Goal: Information Seeking & Learning: Learn about a topic

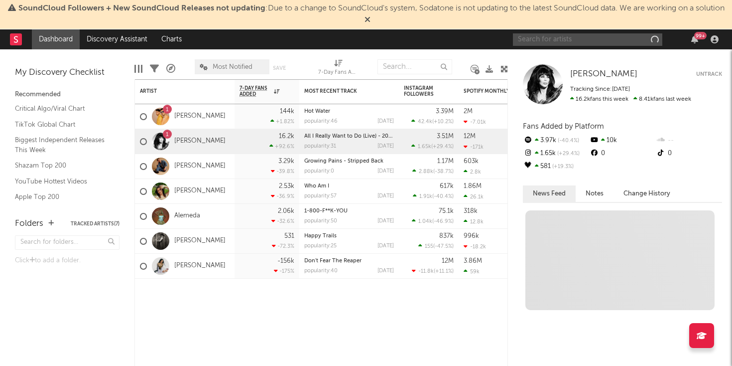
click at [573, 35] on input "text" at bounding box center [587, 39] width 149 height 12
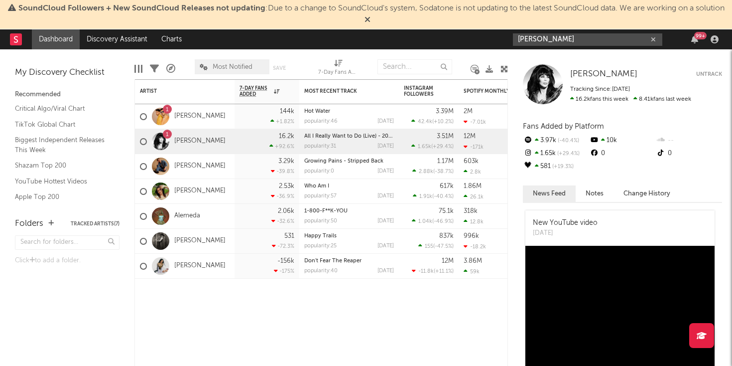
type input "[PERSON_NAME]"
click at [189, 190] on link "[PERSON_NAME]" at bounding box center [199, 191] width 51 height 8
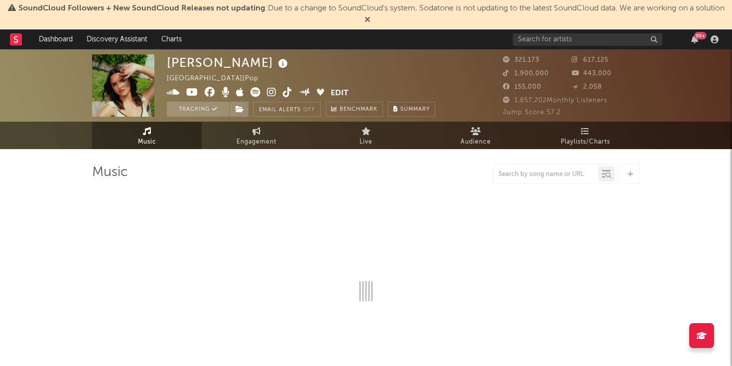
select select "6m"
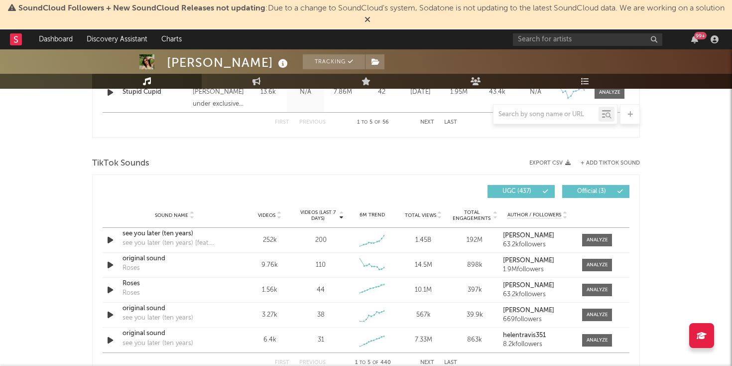
scroll to position [498, 0]
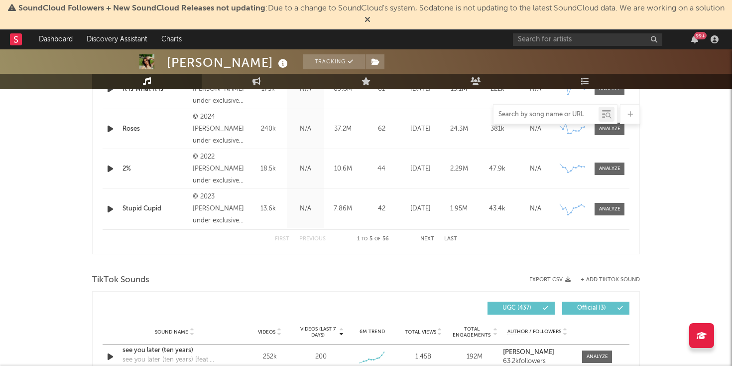
click at [528, 114] on input "text" at bounding box center [546, 115] width 105 height 8
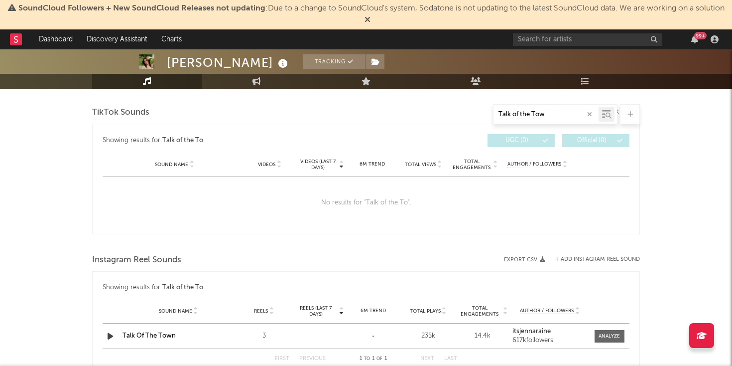
type input "Talk of the Town"
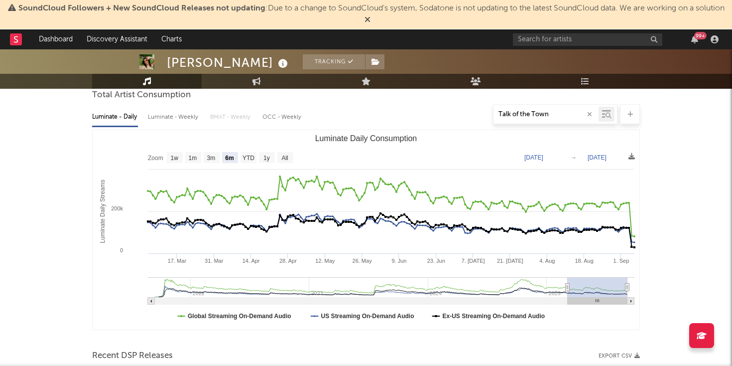
scroll to position [0, 0]
